Goal: Feedback & Contribution: Submit feedback/report problem

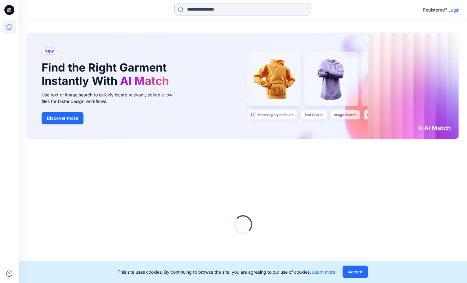
click at [452, 10] on p "Login" at bounding box center [454, 10] width 11 height 7
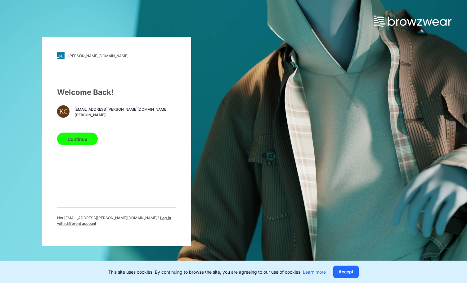
click at [78, 138] on button "Continue" at bounding box center [77, 139] width 41 height 12
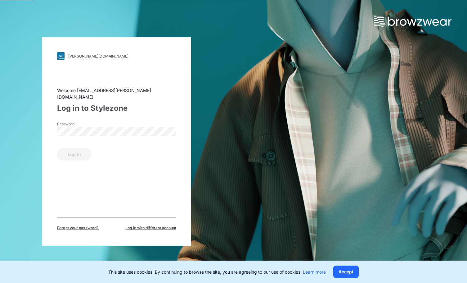
drag, startPoint x: 94, startPoint y: 119, endPoint x: 91, endPoint y: 123, distance: 5.3
click at [94, 121] on label "Password" at bounding box center [78, 124] width 43 height 6
click at [57, 148] on button "Log in" at bounding box center [74, 154] width 34 height 12
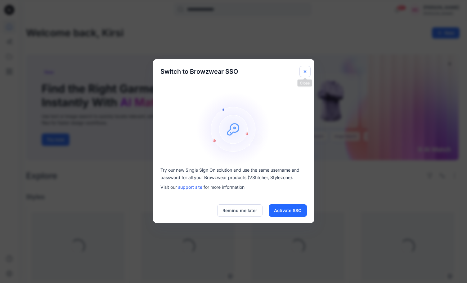
click at [303, 70] on icon "Close" at bounding box center [305, 71] width 5 height 5
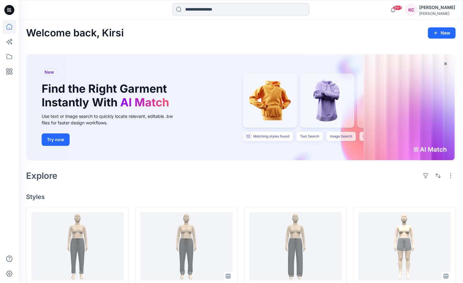
click at [215, 8] on input at bounding box center [240, 9] width 137 height 12
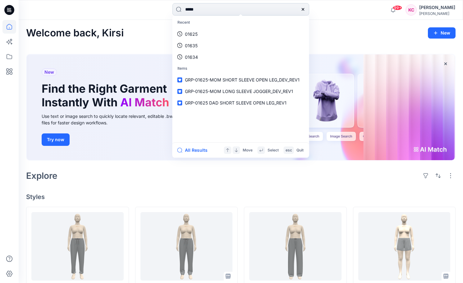
type input "*****"
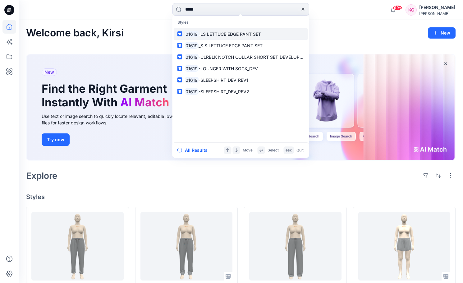
click at [238, 34] on span "_LS LETTUCE EDGE PANT SET" at bounding box center [229, 33] width 62 height 5
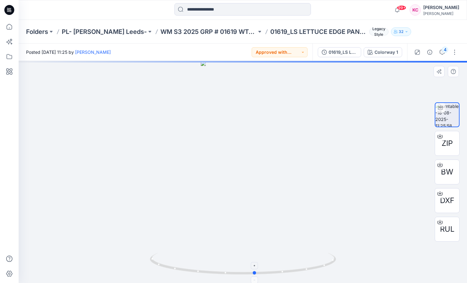
drag, startPoint x: 262, startPoint y: 274, endPoint x: 275, endPoint y: 265, distance: 16.3
click at [278, 266] on icon at bounding box center [244, 263] width 188 height 23
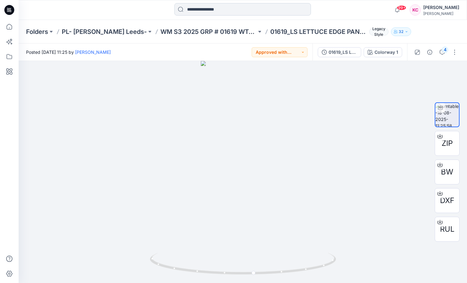
click at [216, 12] on input at bounding box center [242, 9] width 137 height 12
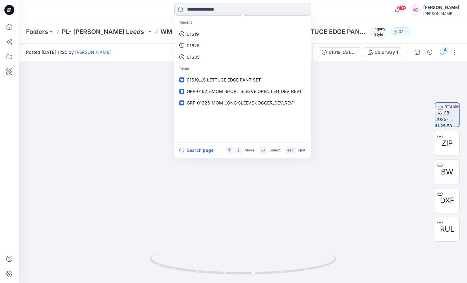
drag, startPoint x: 197, startPoint y: 9, endPoint x: 193, endPoint y: 8, distance: 4.4
click at [197, 9] on input at bounding box center [242, 9] width 137 height 12
type input "*****"
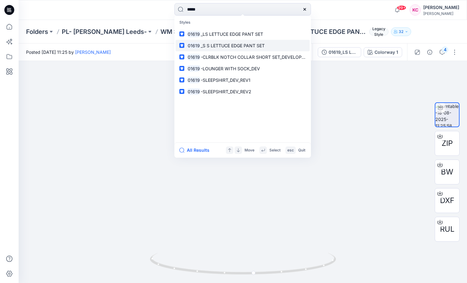
click at [258, 47] on span "_S S LETTUCE EDGE PANT SET" at bounding box center [233, 45] width 64 height 5
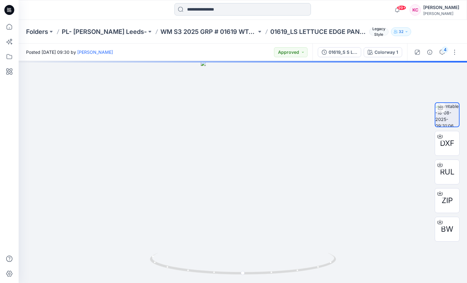
click at [210, 14] on input at bounding box center [242, 9] width 137 height 12
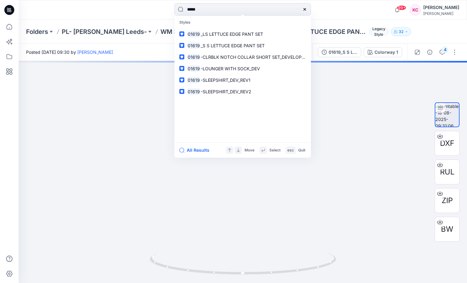
type input "*****"
click at [220, 11] on input "*****" at bounding box center [242, 9] width 137 height 12
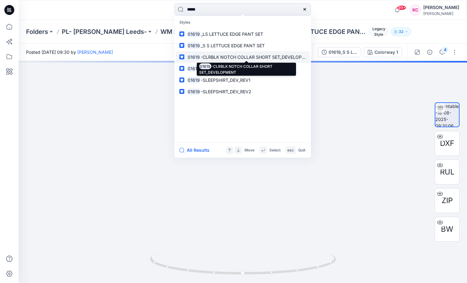
click at [266, 55] on span "-CLRBLK NOTCH COLLAR SHORT SET_DEVELOPMENT" at bounding box center [258, 56] width 114 height 5
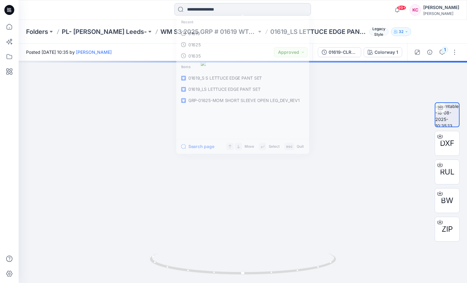
drag, startPoint x: 247, startPoint y: 9, endPoint x: 243, endPoint y: 10, distance: 4.7
click at [247, 9] on input at bounding box center [242, 9] width 137 height 12
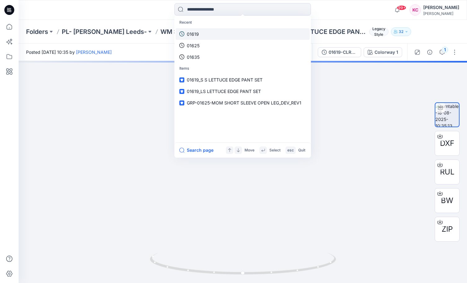
click at [214, 31] on link "01619" at bounding box center [243, 33] width 134 height 11
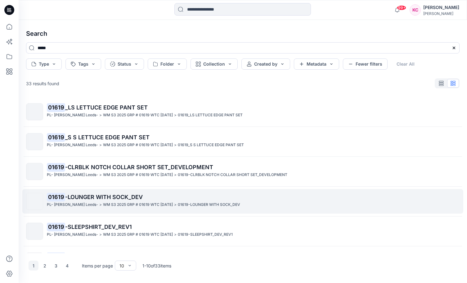
click at [129, 200] on p "01619 -LOUNGER WITH SOCK_DEV" at bounding box center [253, 196] width 413 height 9
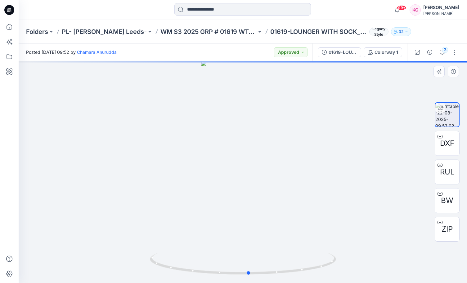
drag, startPoint x: 282, startPoint y: 274, endPoint x: 306, endPoint y: 247, distance: 36.1
click at [297, 265] on icon at bounding box center [244, 263] width 188 height 23
click at [224, 6] on input at bounding box center [242, 9] width 137 height 12
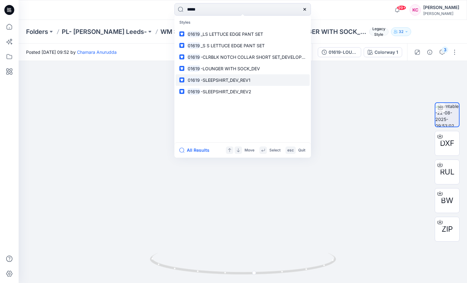
type input "*****"
click at [252, 78] on link "01619 -SLEEPSHIRT_DEV_REV1" at bounding box center [243, 79] width 134 height 11
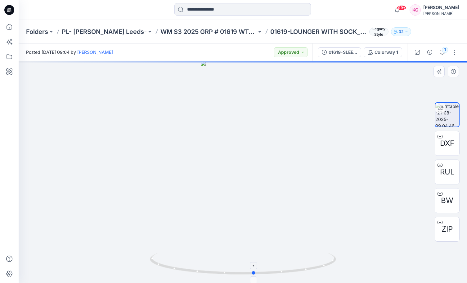
drag, startPoint x: 261, startPoint y: 274, endPoint x: 269, endPoint y: 265, distance: 11.4
click at [272, 266] on icon at bounding box center [244, 263] width 188 height 23
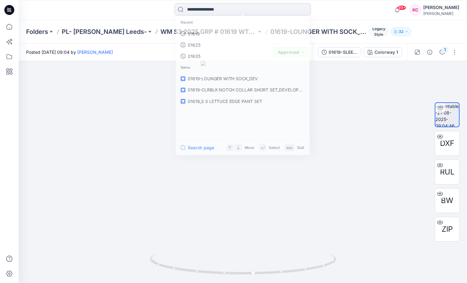
click at [219, 10] on input at bounding box center [242, 9] width 137 height 12
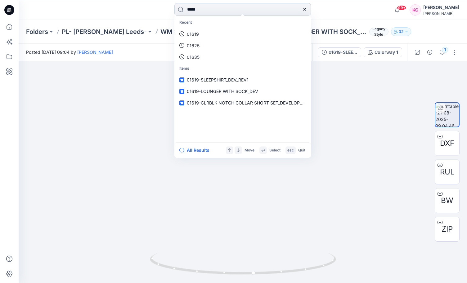
type input "*****"
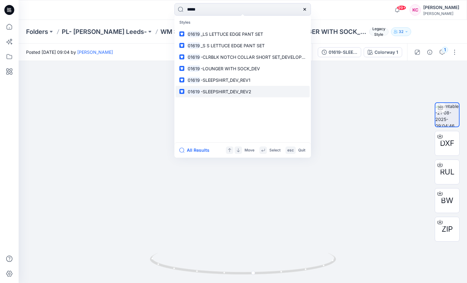
click at [243, 88] on p "01619 -SLEEPSHIRT_DEV_REV2" at bounding box center [219, 91] width 65 height 7
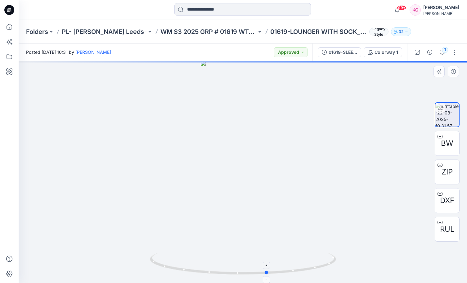
drag, startPoint x: 271, startPoint y: 276, endPoint x: 319, endPoint y: 273, distance: 48.2
click at [315, 274] on icon at bounding box center [244, 263] width 188 height 23
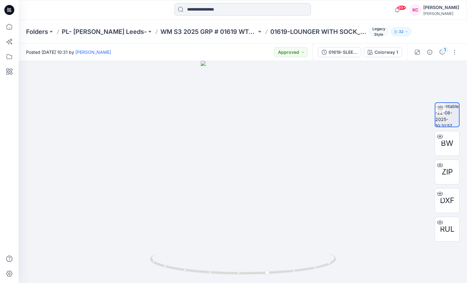
click at [265, 13] on input at bounding box center [242, 9] width 137 height 12
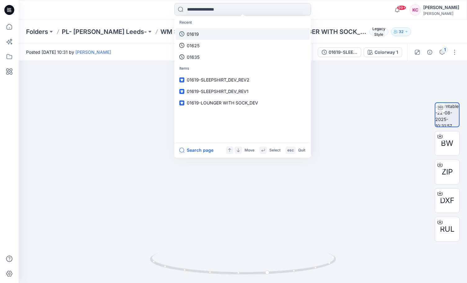
click at [237, 31] on link "01619" at bounding box center [243, 33] width 134 height 11
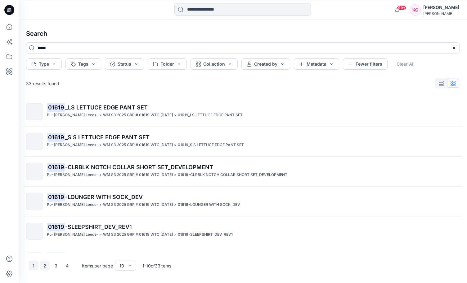
click at [44, 265] on button "2" at bounding box center [45, 265] width 10 height 10
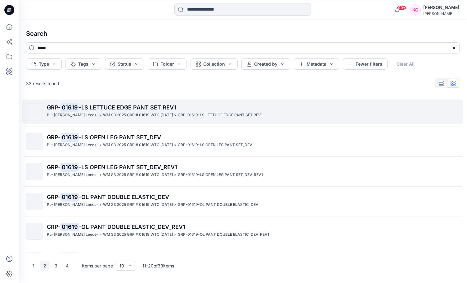
drag, startPoint x: 152, startPoint y: 110, endPoint x: 136, endPoint y: 114, distance: 16.2
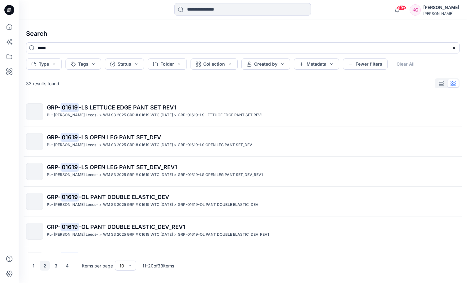
click at [141, 112] on p "WM S3 2025 GRP # 01619 WTC [DATE]" at bounding box center [138, 115] width 70 height 7
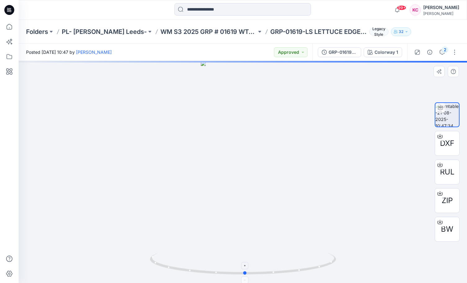
drag, startPoint x: 268, startPoint y: 273, endPoint x: 270, endPoint y: 263, distance: 10.5
click at [270, 263] on icon at bounding box center [244, 263] width 188 height 23
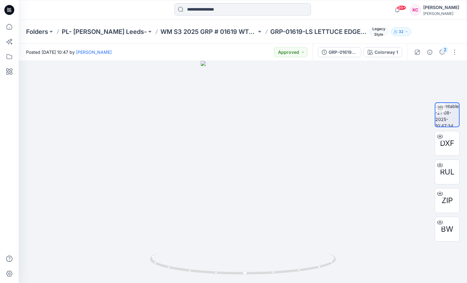
click at [217, 9] on input at bounding box center [242, 9] width 137 height 12
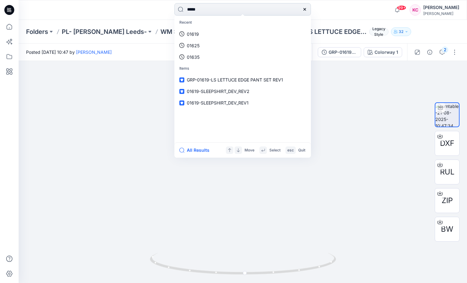
type input "*****"
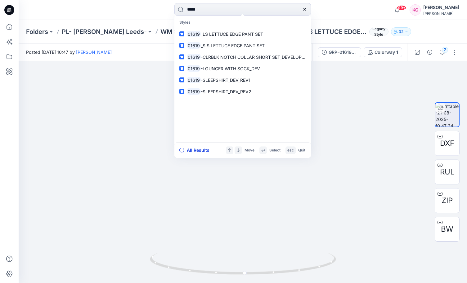
click at [197, 150] on button "All Results" at bounding box center [196, 149] width 34 height 7
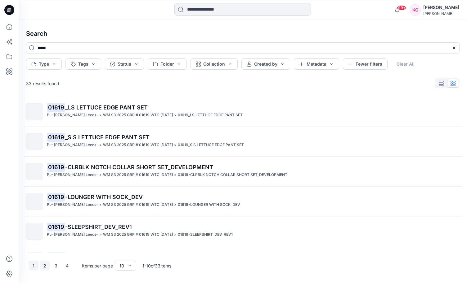
click at [45, 265] on button "2" at bounding box center [45, 265] width 10 height 10
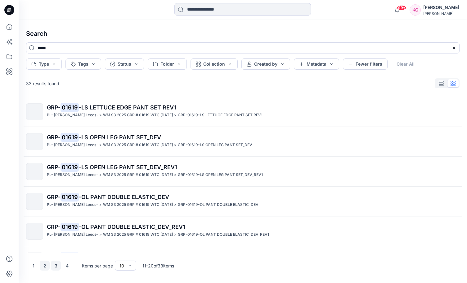
click at [54, 265] on button "3" at bounding box center [56, 265] width 10 height 10
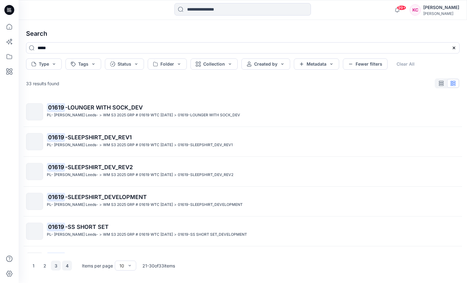
click at [66, 266] on button "4" at bounding box center [67, 265] width 10 height 10
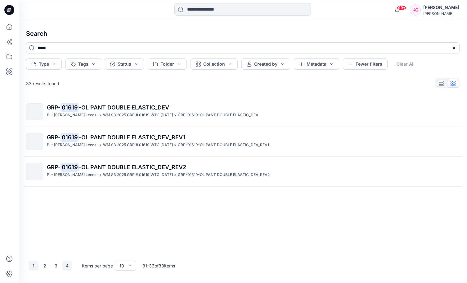
click at [37, 267] on button "1" at bounding box center [34, 265] width 10 height 10
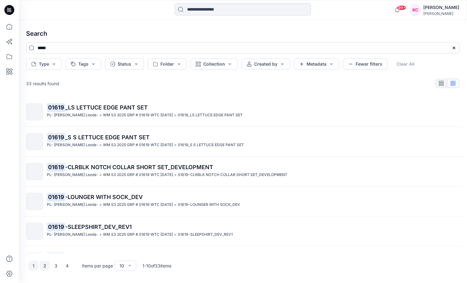
click at [47, 265] on button "2" at bounding box center [45, 265] width 10 height 10
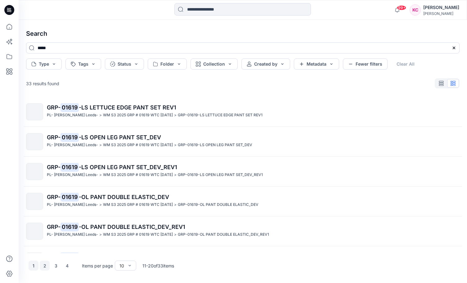
click at [31, 265] on button "1" at bounding box center [34, 265] width 10 height 10
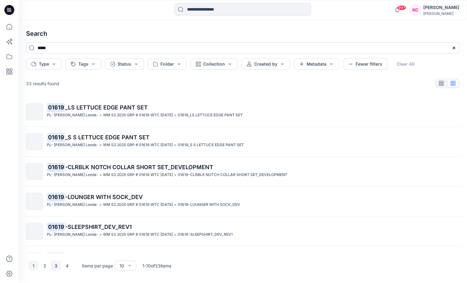
click at [58, 265] on button "3" at bounding box center [56, 265] width 10 height 10
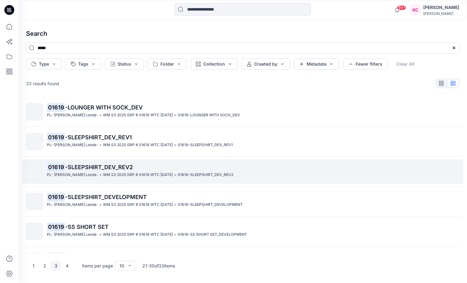
click at [119, 169] on span "-SLEEPSHIRT_DEV_REV2" at bounding box center [99, 167] width 68 height 7
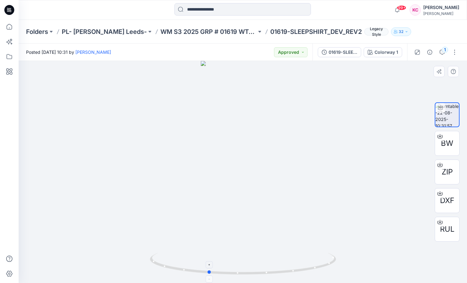
drag, startPoint x: 269, startPoint y: 272, endPoint x: 240, endPoint y: 270, distance: 28.3
click at [241, 271] on icon at bounding box center [244, 263] width 188 height 23
click at [306, 52] on button "Approved" at bounding box center [291, 52] width 34 height 10
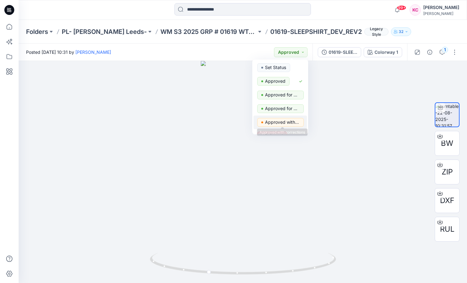
click at [292, 123] on p "Approved with corrections" at bounding box center [282, 122] width 35 height 8
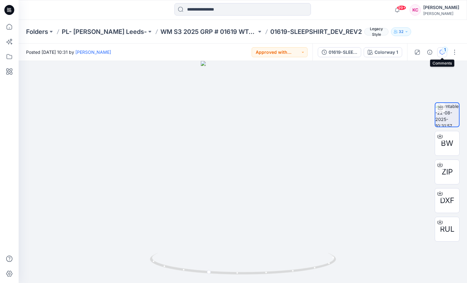
drag, startPoint x: 443, startPoint y: 52, endPoint x: 444, endPoint y: 56, distance: 4.1
click at [443, 52] on icon "button" at bounding box center [442, 52] width 5 height 5
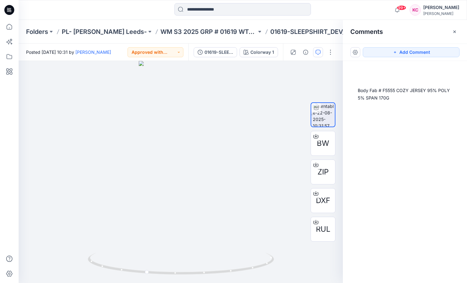
click at [442, 49] on button "Add Comment" at bounding box center [411, 52] width 97 height 10
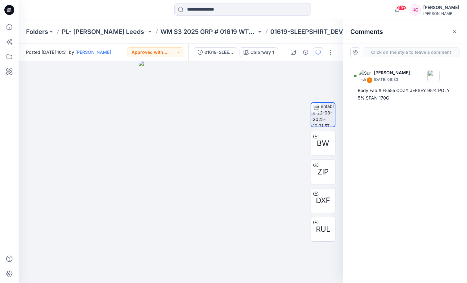
click at [407, 51] on button "Click on the style to leave a comment" at bounding box center [411, 52] width 97 height 10
click at [180, 192] on div "2" at bounding box center [181, 172] width 324 height 222
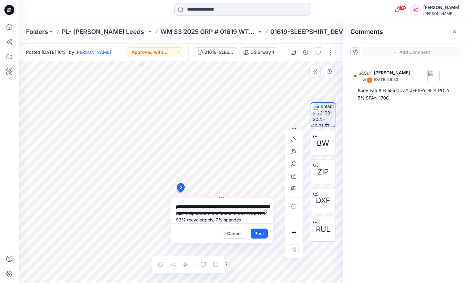
scroll to position [11, 0]
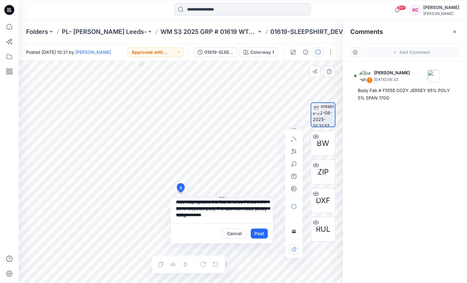
click at [237, 216] on textarea "**********" at bounding box center [222, 210] width 102 height 25
type textarea "**********"
click at [256, 236] on button "Post" at bounding box center [259, 233] width 17 height 10
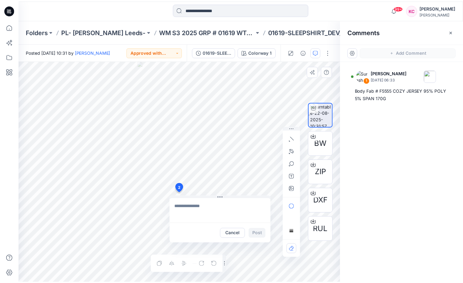
scroll to position [0, 0]
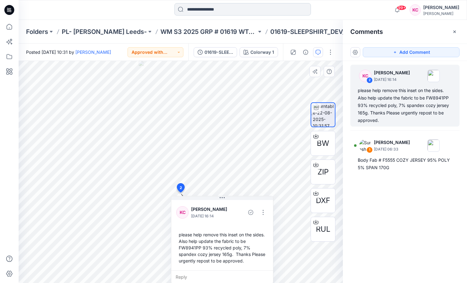
click at [218, 12] on input at bounding box center [242, 9] width 137 height 12
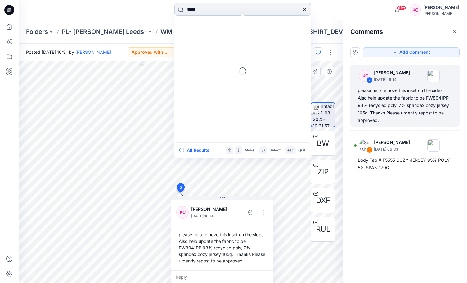
type input "*****"
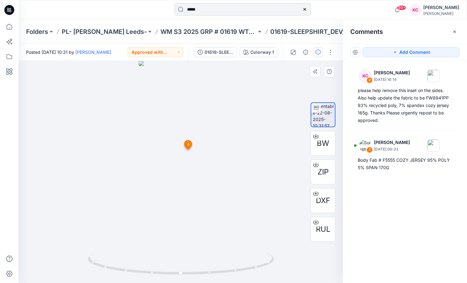
click at [210, 7] on input "*****" at bounding box center [242, 9] width 137 height 12
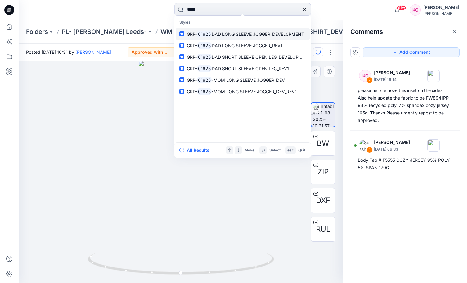
click at [224, 34] on span "DAD LONG SLEEVE JOGGER_DEVEL0PMENT" at bounding box center [258, 33] width 93 height 5
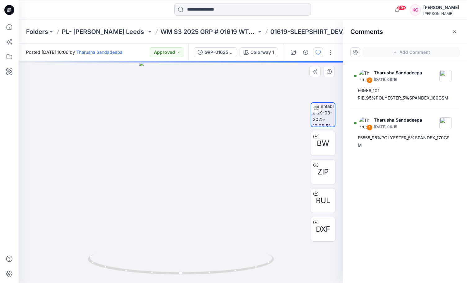
click at [206, 8] on input at bounding box center [242, 9] width 137 height 12
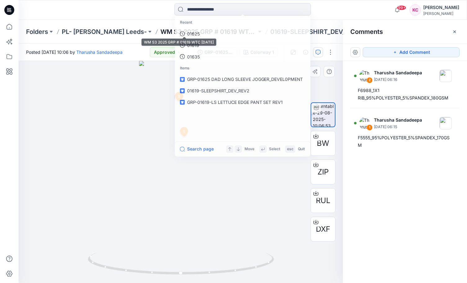
click at [161, 35] on p "WM S3 2025 GRP # 01619 WTC [DATE]" at bounding box center [209, 31] width 96 height 9
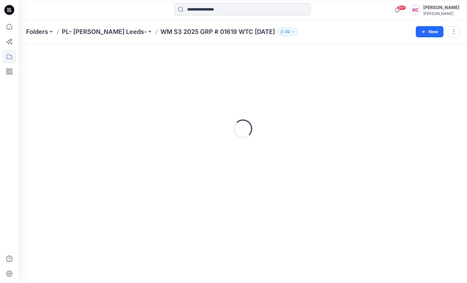
click at [186, 33] on p "WM S3 2025 GRP # 01619 WTC [DATE]" at bounding box center [218, 31] width 115 height 9
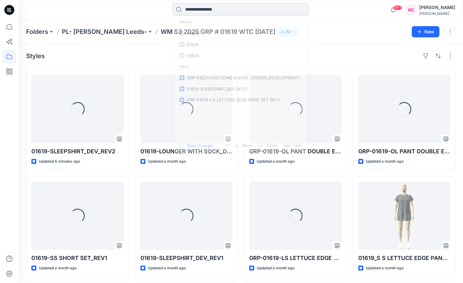
click at [215, 11] on input at bounding box center [240, 9] width 137 height 12
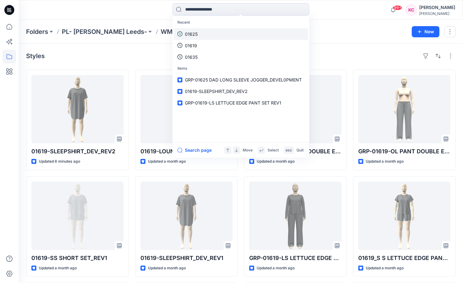
click at [200, 34] on link "01625" at bounding box center [241, 33] width 134 height 11
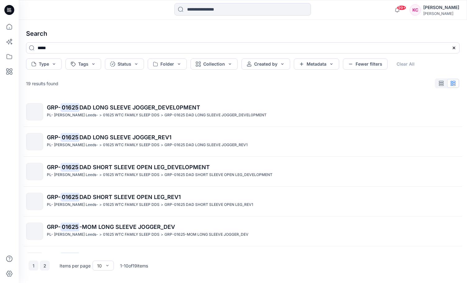
click at [47, 265] on button "2" at bounding box center [45, 265] width 10 height 10
click at [33, 266] on button "1" at bounding box center [34, 265] width 10 height 10
click at [134, 104] on span "DAD LONG SLEEVE JOGGER_DEVEL0PMENT" at bounding box center [139, 107] width 121 height 7
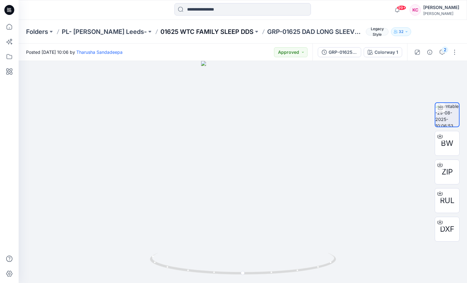
click at [215, 32] on p "01625 WTC FAMILY SLEEP DDS" at bounding box center [207, 31] width 93 height 9
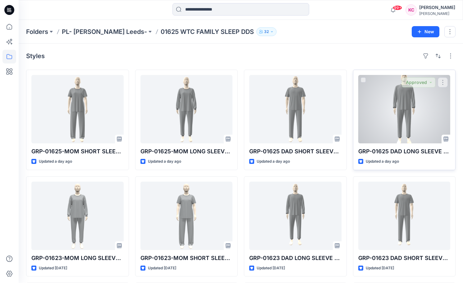
drag, startPoint x: 464, startPoint y: 70, endPoint x: 441, endPoint y: 129, distance: 62.6
click at [441, 129] on div "Styles GRP-01625-MOM SHORT SLEEVE OPEN LEG_DEV_REV1 Updated a day ago GRP-01623…" at bounding box center [241, 227] width 444 height 369
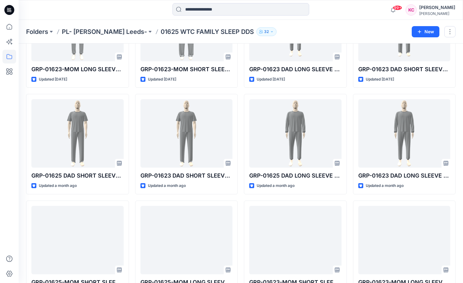
scroll to position [214, 0]
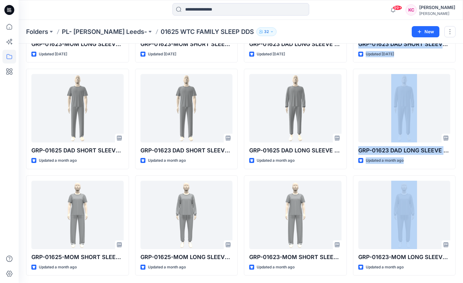
drag, startPoint x: 460, startPoint y: 192, endPoint x: 472, endPoint y: 35, distance: 158.1
click at [462, 35] on html "99+ Notifications [PERSON_NAME] shared 01624_KEY ITEM PANT1-OPTB_DEV_REV1_IN SE…" at bounding box center [231, 34] width 463 height 496
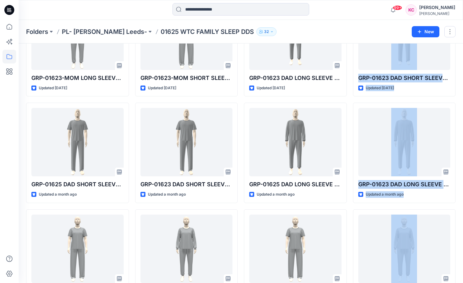
scroll to position [24, 0]
